Goal: Check status

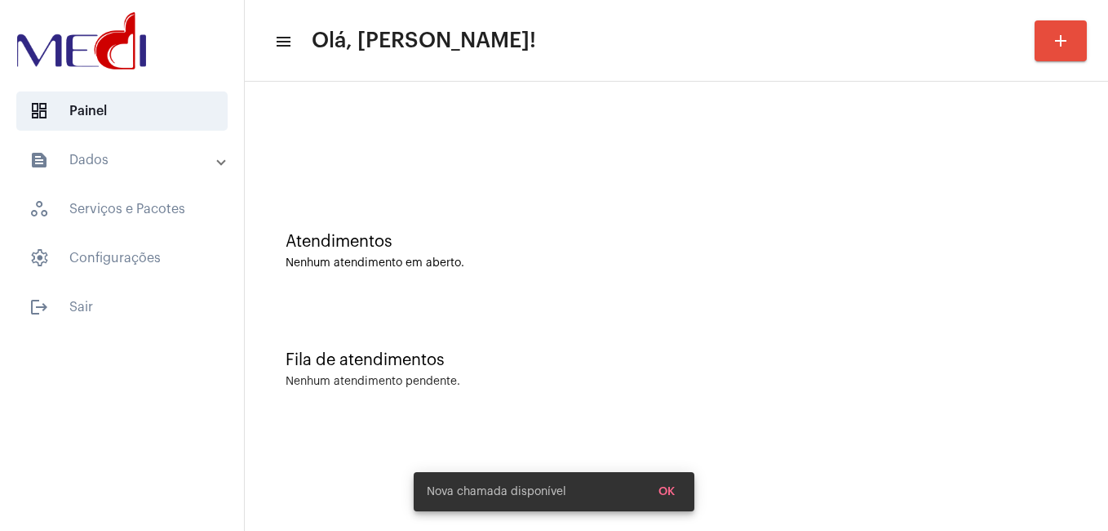
drag, startPoint x: 0, startPoint y: 0, endPoint x: 662, endPoint y: 378, distance: 762.2
click at [662, 378] on div "Nenhum atendimento pendente." at bounding box center [677, 381] width 782 height 12
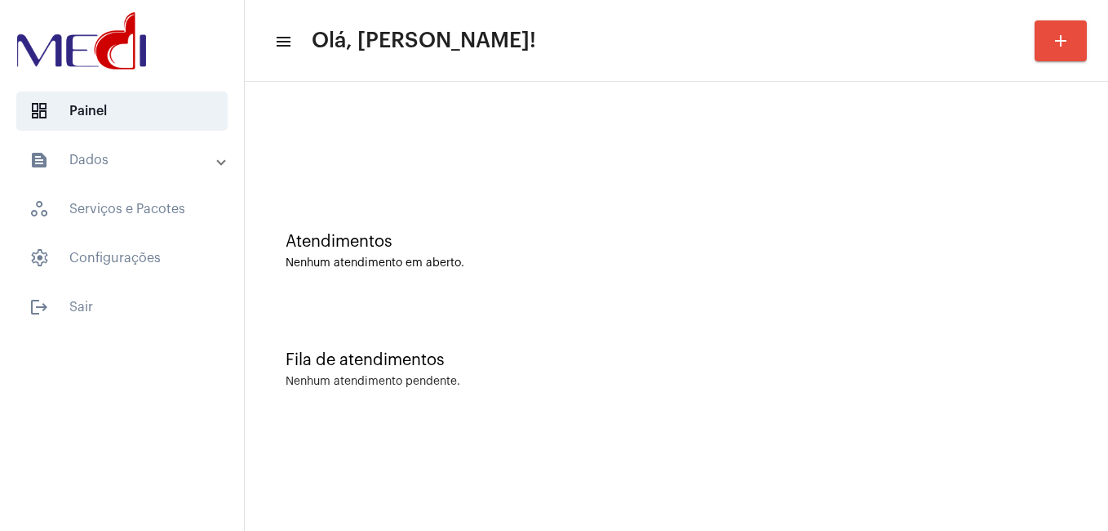
click at [546, 294] on div "Atendimentos Nenhum atendimento em aberto." at bounding box center [676, 243] width 847 height 118
click at [466, 316] on div "Fila de atendimentos Nenhum atendimento pendente." at bounding box center [676, 361] width 847 height 118
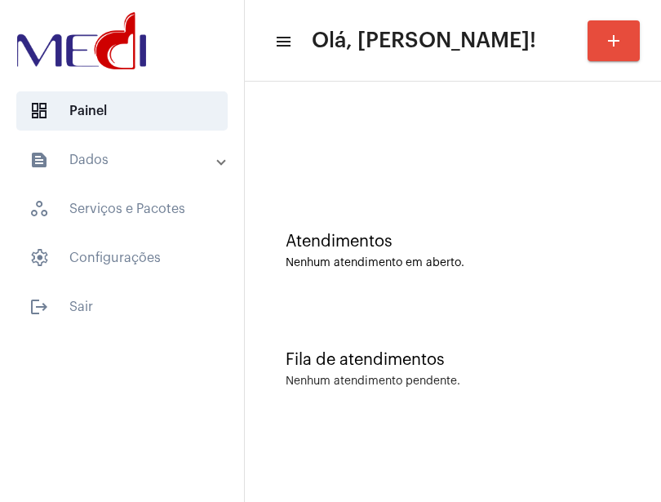
click at [277, 43] on mat-icon "menu" at bounding box center [282, 42] width 16 height 20
